Goal: Answer question/provide support: Share knowledge or assist other users

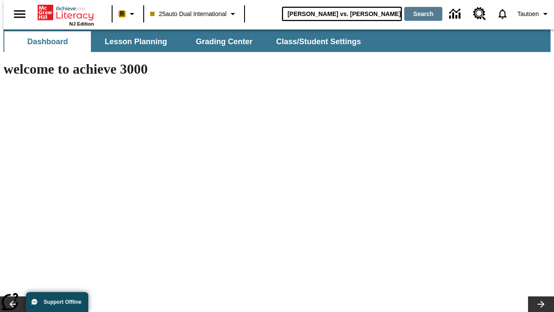
type input "[PERSON_NAME] vs. [PERSON_NAME]"
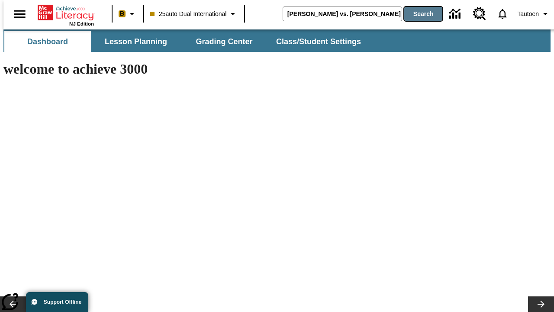
click at [418, 14] on button "Search" at bounding box center [423, 14] width 38 height 14
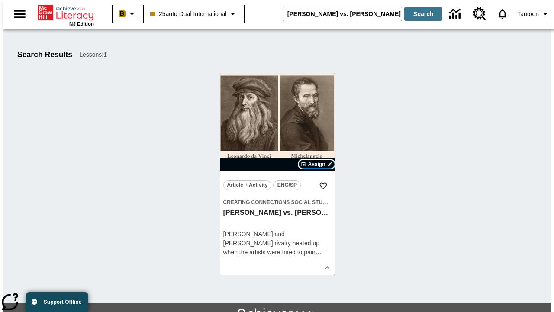
click at [317, 164] on span "Assign" at bounding box center [316, 164] width 17 height 8
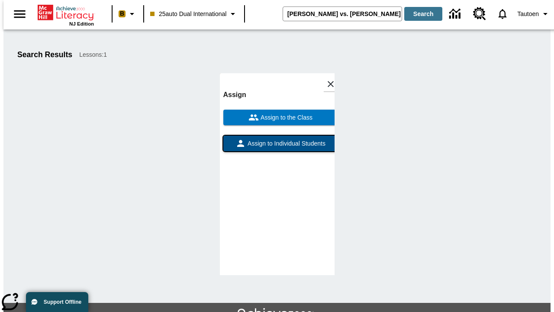
click at [277, 147] on span "Assign to Individual Students" at bounding box center [286, 143] width 80 height 9
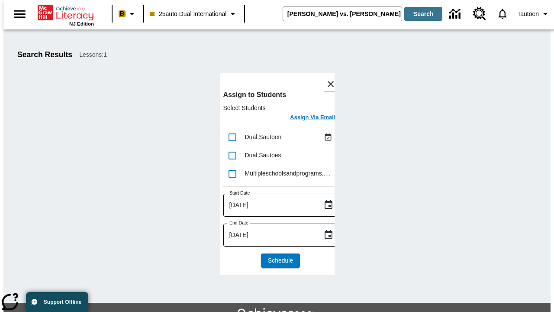
click at [306, 118] on h6 "Assign Via Email" at bounding box center [312, 118] width 45 height 10
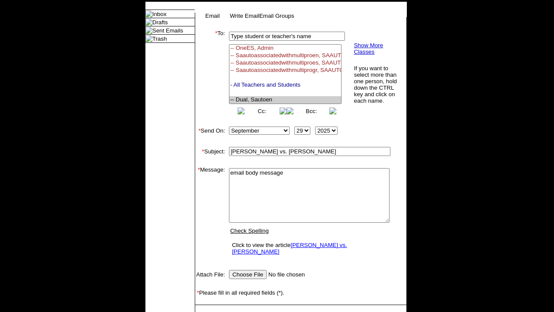
select select "U,21476361,1"
type textarea "email body message"
click at [208, 311] on link "Send" at bounding box center [207, 318] width 13 height 6
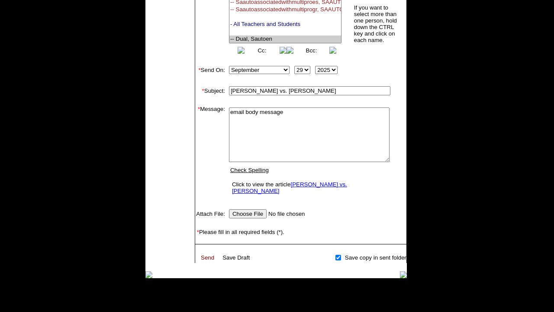
scroll to position [140, 0]
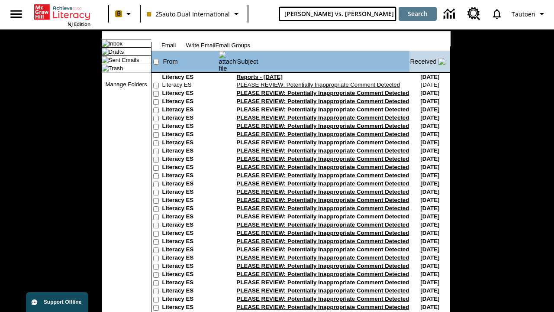
type input "[PERSON_NAME] vs. [PERSON_NAME]"
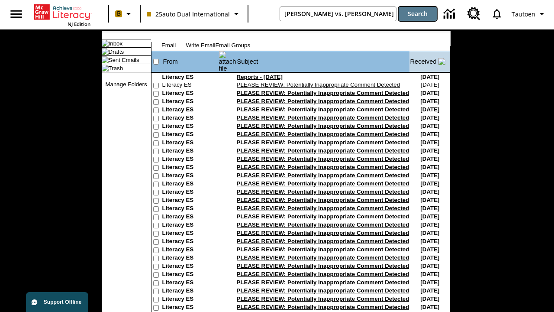
click at [418, 14] on button "Search" at bounding box center [418, 14] width 38 height 14
